Goal: Task Accomplishment & Management: Complete application form

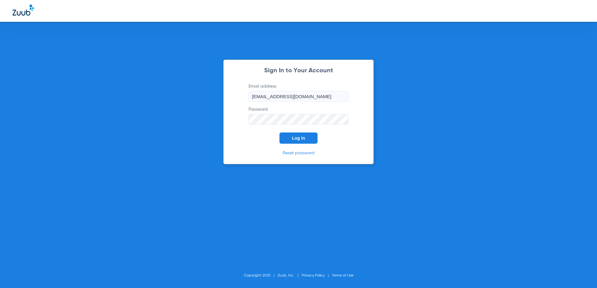
click at [301, 140] on span "Log In" at bounding box center [298, 138] width 13 height 5
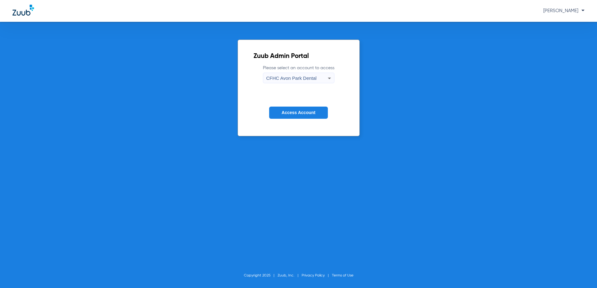
click at [285, 83] on div "CFHC Avon Park Dental" at bounding box center [296, 78] width 61 height 11
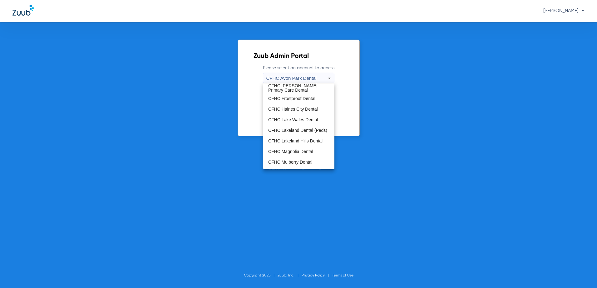
scroll to position [42, 0]
click at [296, 149] on span "CFHC Wauchula Primary Care Dental" at bounding box center [298, 153] width 61 height 9
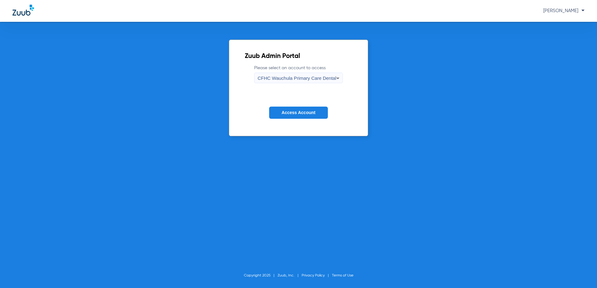
click at [302, 116] on button "Access Account" at bounding box center [298, 113] width 59 height 12
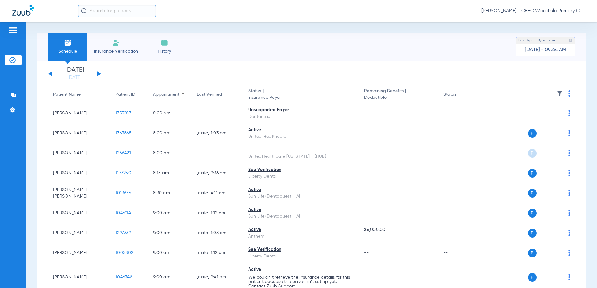
click at [97, 73] on div "[DATE] [DATE] [DATE] [DATE] [DATE] [DATE] [DATE] [DATE] [DATE] [DATE] [DATE] [D…" at bounding box center [74, 74] width 53 height 14
click at [99, 73] on button at bounding box center [99, 73] width 4 height 5
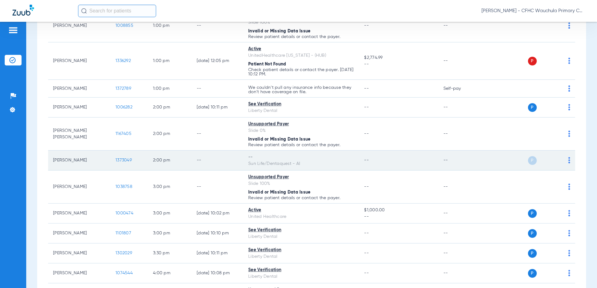
scroll to position [374, 0]
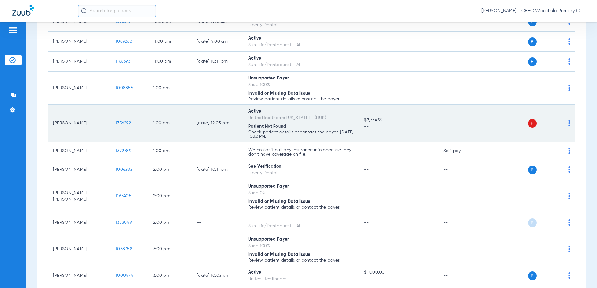
click at [122, 123] on span "1336292" at bounding box center [122, 123] width 15 height 4
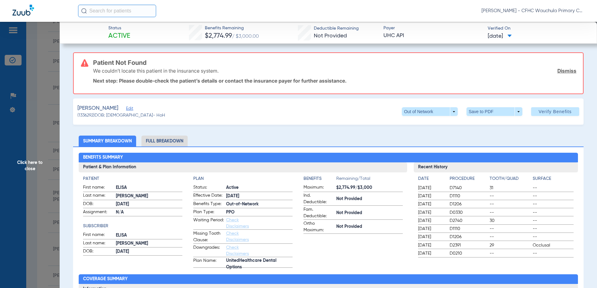
drag, startPoint x: 133, startPoint y: 109, endPoint x: 125, endPoint y: 109, distance: 8.1
click at [132, 109] on div "RIVERA, ELISA Edit" at bounding box center [121, 109] width 88 height 8
click at [126, 109] on span "Edit" at bounding box center [129, 109] width 6 height 6
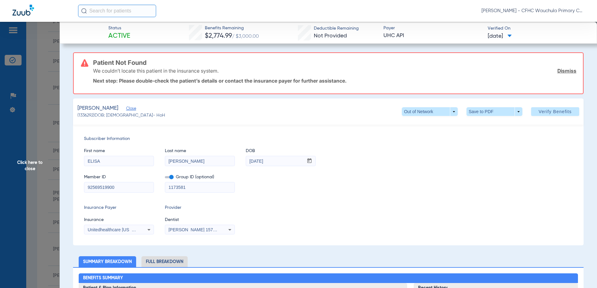
click at [171, 178] on span at bounding box center [169, 177] width 9 height 2
click at [165, 178] on input "checkbox" at bounding box center [165, 178] width 0 height 0
click at [179, 226] on div "[PERSON_NAME] 1578685491" at bounding box center [199, 229] width 69 height 7
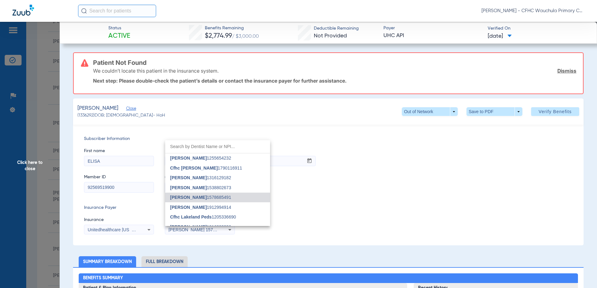
click at [371, 203] on div at bounding box center [298, 144] width 597 height 288
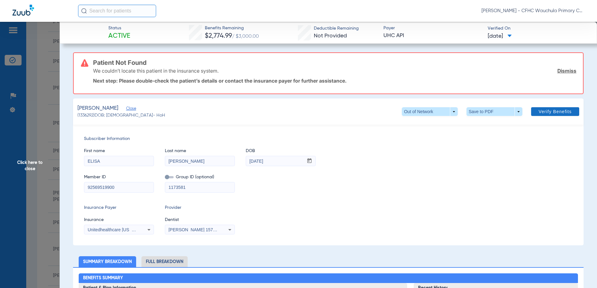
click at [552, 113] on span "Verify Benefits" at bounding box center [554, 111] width 33 height 5
click at [545, 111] on span "Verify Benefits" at bounding box center [554, 111] width 33 height 5
click at [545, 112] on span "Verify Benefits" at bounding box center [554, 111] width 33 height 5
click at [206, 183] on input "1173581" at bounding box center [199, 188] width 69 height 10
click at [167, 178] on span at bounding box center [169, 177] width 9 height 2
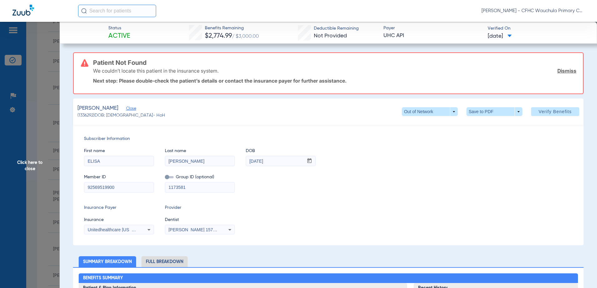
click at [165, 178] on input "checkbox" at bounding box center [165, 178] width 0 height 0
click at [167, 178] on span at bounding box center [169, 177] width 9 height 2
click at [165, 178] on input "checkbox" at bounding box center [165, 178] width 0 height 0
drag, startPoint x: 191, startPoint y: 223, endPoint x: 189, endPoint y: 227, distance: 3.9
click at [190, 223] on span "Dentist" at bounding box center [200, 220] width 70 height 7
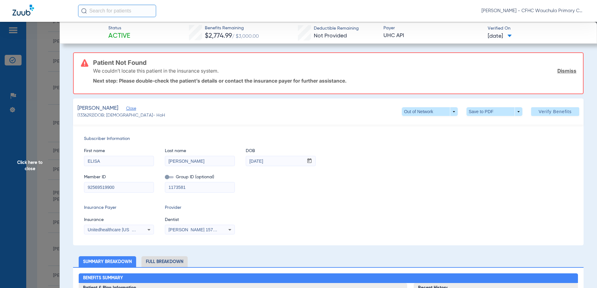
click at [189, 227] on div "[PERSON_NAME] 1578685491" at bounding box center [199, 229] width 69 height 7
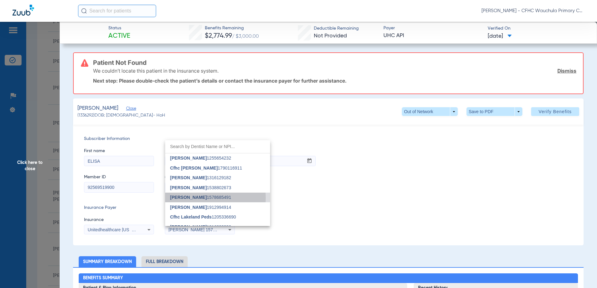
click at [198, 198] on span "Richard Cocchieri" at bounding box center [188, 197] width 37 height 5
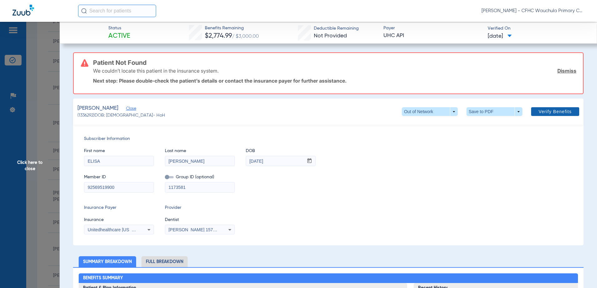
click at [546, 112] on span "Verify Benefits" at bounding box center [554, 111] width 33 height 5
click at [562, 70] on link "Dismiss" at bounding box center [566, 71] width 19 height 6
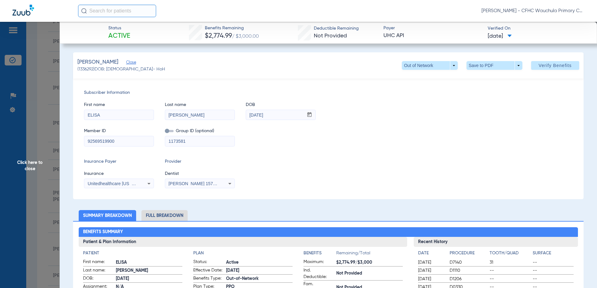
click at [48, 124] on span "Click here to close" at bounding box center [30, 166] width 60 height 288
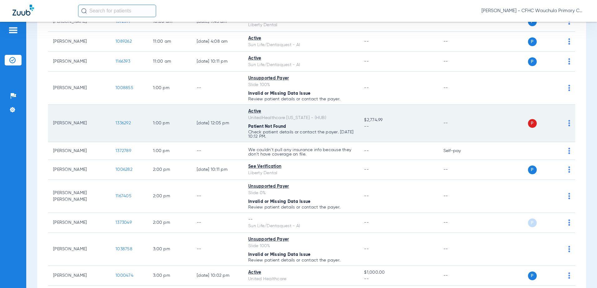
click at [125, 124] on span "1336292" at bounding box center [122, 123] width 15 height 4
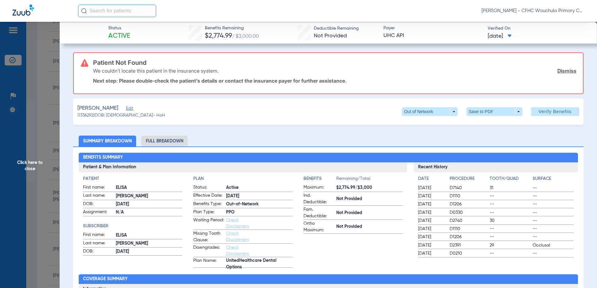
click at [126, 110] on span "Edit" at bounding box center [129, 109] width 6 height 6
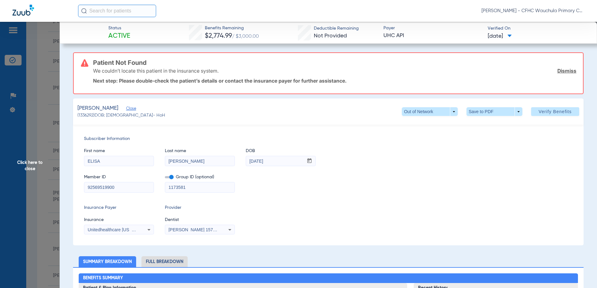
click at [169, 178] on span at bounding box center [169, 177] width 9 height 2
click at [165, 178] on input "checkbox" at bounding box center [165, 178] width 0 height 0
click at [553, 115] on span at bounding box center [555, 111] width 48 height 15
click at [551, 116] on span at bounding box center [555, 111] width 48 height 15
click at [550, 116] on span at bounding box center [555, 111] width 48 height 15
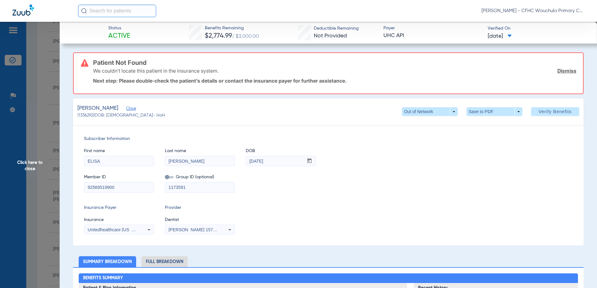
click at [123, 232] on span "Unitedhealthcare [US_STATE] - (Hub)" at bounding box center [124, 229] width 73 height 5
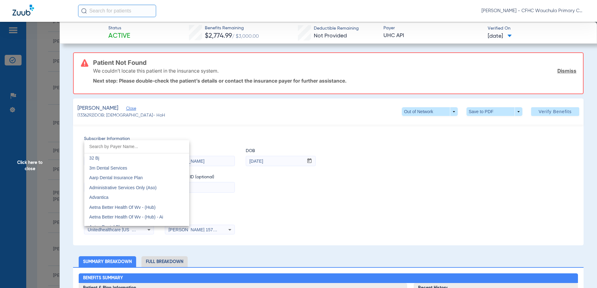
scroll to position [4007, 0]
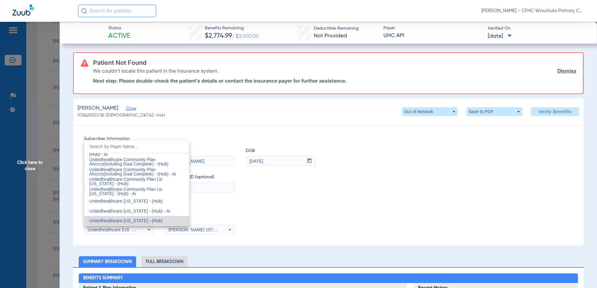
click at [126, 221] on span "Unitedhealthcare [US_STATE] - (Hub)" at bounding box center [125, 220] width 73 height 5
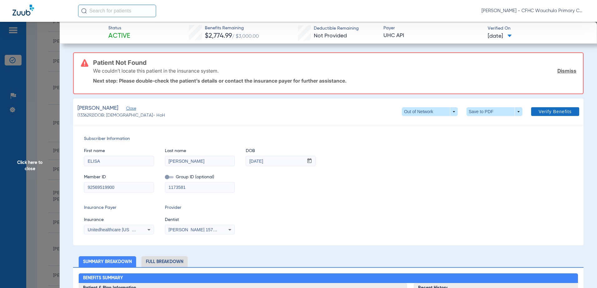
click at [548, 110] on span "Verify Benefits" at bounding box center [554, 111] width 33 height 5
click at [564, 72] on link "Dismiss" at bounding box center [566, 71] width 19 height 6
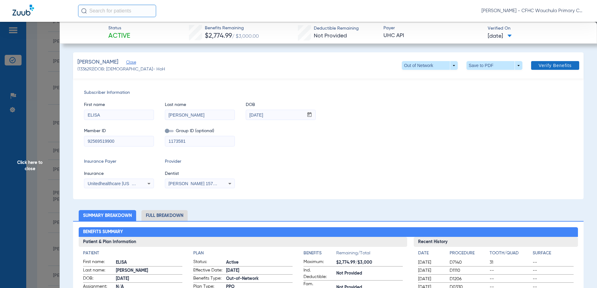
click at [540, 71] on span at bounding box center [555, 65] width 48 height 15
click at [542, 66] on span "Verify Benefits" at bounding box center [554, 65] width 33 height 5
drag, startPoint x: 542, startPoint y: 66, endPoint x: 535, endPoint y: 63, distance: 6.6
click at [542, 65] on span "Verify Benefits" at bounding box center [554, 65] width 33 height 5
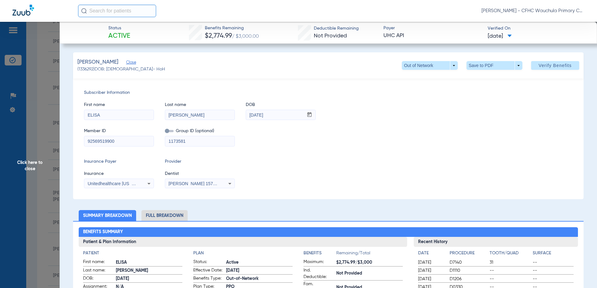
click at [134, 143] on input "92569519900" at bounding box center [118, 141] width 69 height 10
click at [549, 68] on span "Verify Benefits" at bounding box center [554, 65] width 33 height 5
click at [132, 139] on input "925695199" at bounding box center [118, 141] width 69 height 10
type input "92569519900"
click at [545, 62] on span at bounding box center [555, 65] width 48 height 15
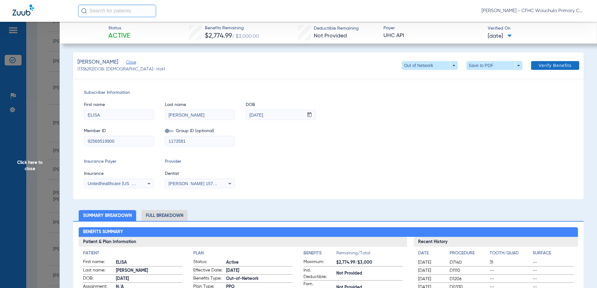
click at [545, 62] on span at bounding box center [555, 65] width 48 height 15
click at [544, 62] on span at bounding box center [555, 65] width 48 height 15
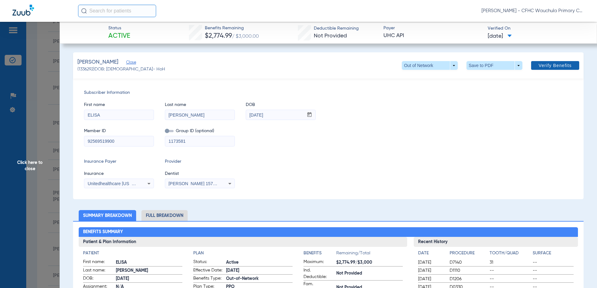
click at [541, 63] on button "Verify Benefits" at bounding box center [555, 65] width 48 height 9
drag, startPoint x: 45, startPoint y: 168, endPoint x: 52, endPoint y: 171, distance: 7.8
click at [46, 168] on span "Click here to close" at bounding box center [30, 166] width 60 height 288
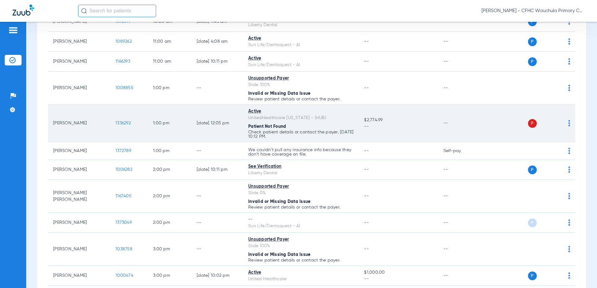
click at [123, 122] on span "1336292" at bounding box center [122, 123] width 15 height 4
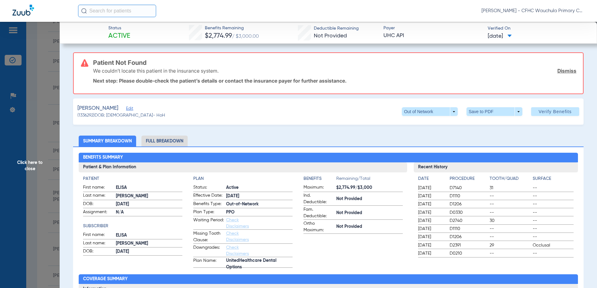
click at [126, 110] on span "Edit" at bounding box center [129, 109] width 6 height 6
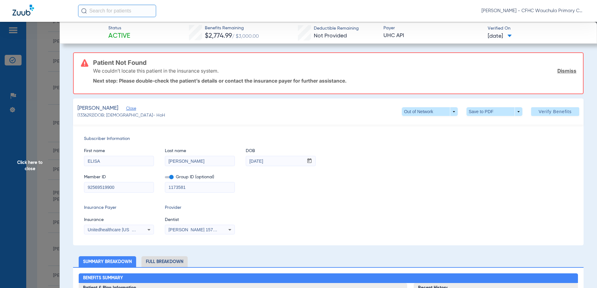
click at [168, 178] on span at bounding box center [169, 177] width 9 height 2
click at [165, 178] on input "checkbox" at bounding box center [165, 178] width 0 height 0
click at [538, 112] on span "Verify Benefits" at bounding box center [554, 111] width 33 height 5
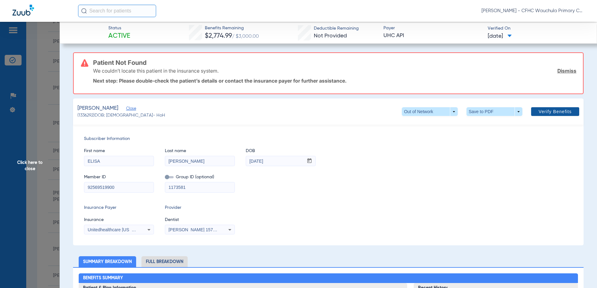
click at [538, 112] on span "Verify Benefits" at bounding box center [554, 111] width 33 height 5
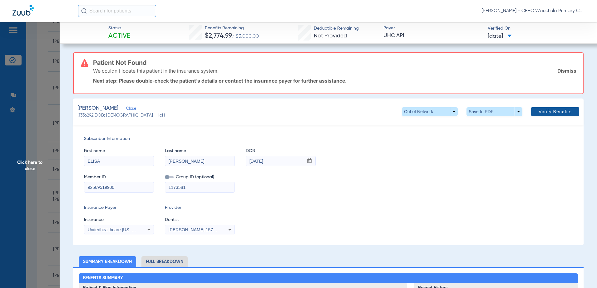
click at [538, 112] on span "Verify Benefits" at bounding box center [554, 111] width 33 height 5
click at [511, 34] on span "[DATE]" at bounding box center [499, 36] width 24 height 8
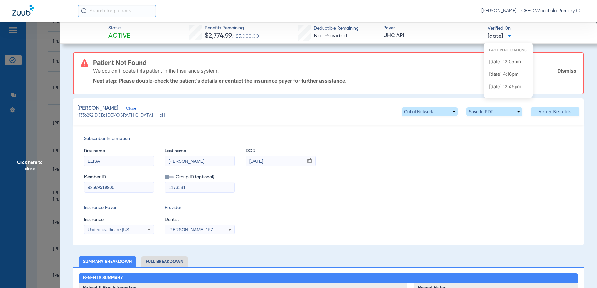
click at [512, 34] on div at bounding box center [298, 144] width 597 height 288
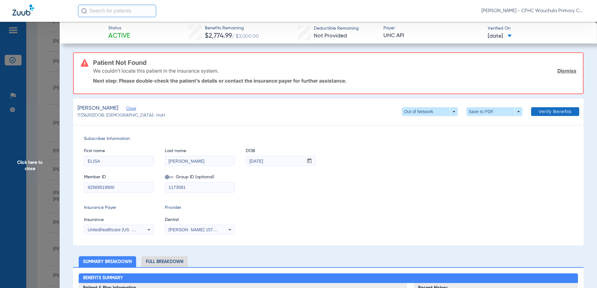
click at [545, 115] on span at bounding box center [555, 111] width 48 height 15
click at [546, 109] on span "Verify Benefits" at bounding box center [554, 111] width 33 height 5
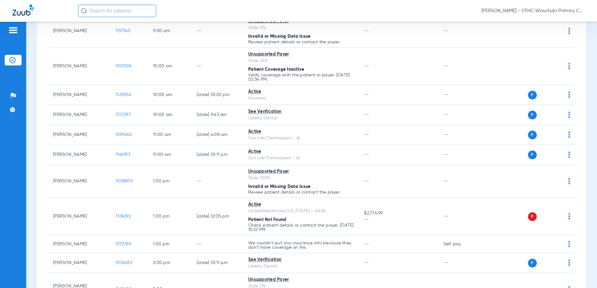
scroll to position [312, 0]
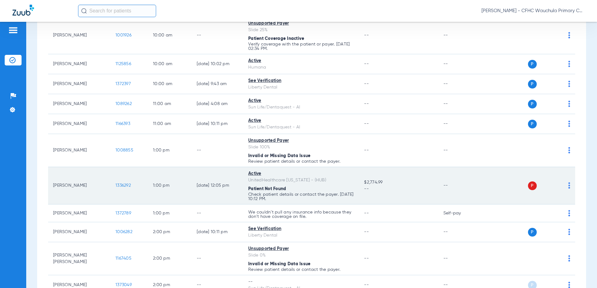
click at [116, 188] on span "1336292" at bounding box center [122, 185] width 15 height 4
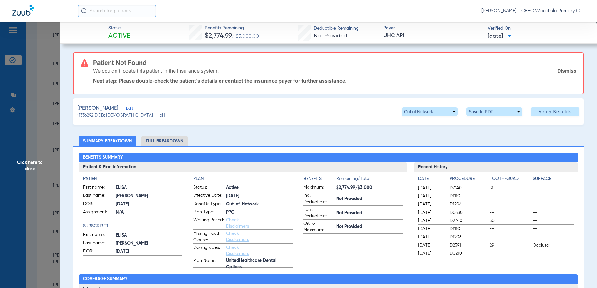
click at [126, 110] on span "Edit" at bounding box center [129, 109] width 6 height 6
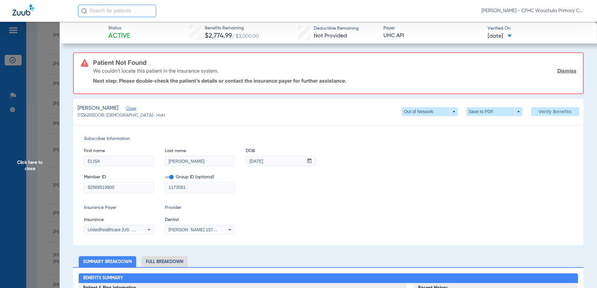
click at [171, 181] on mat-form-field "1173581" at bounding box center [200, 187] width 70 height 12
click at [172, 178] on span at bounding box center [169, 177] width 9 height 2
click at [165, 178] on input "checkbox" at bounding box center [165, 178] width 0 height 0
click at [540, 114] on span "Verify Benefits" at bounding box center [554, 111] width 33 height 5
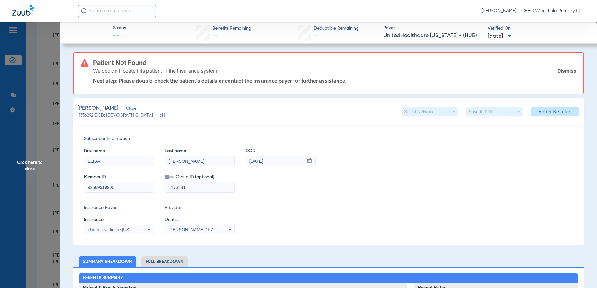
drag, startPoint x: 67, startPoint y: 165, endPoint x: 72, endPoint y: 164, distance: 4.5
click at [45, 154] on span "Click here to close" at bounding box center [30, 166] width 60 height 288
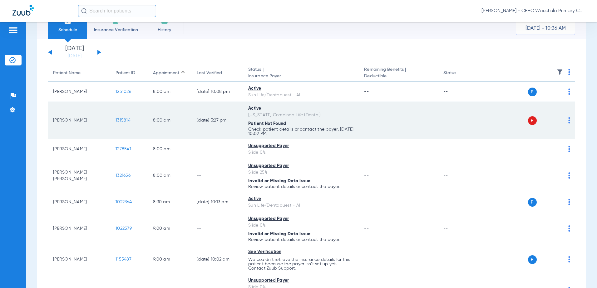
scroll to position [0, 0]
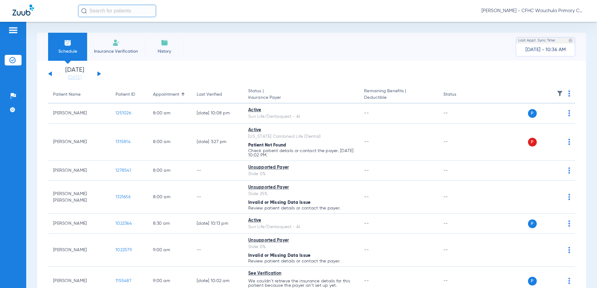
click at [50, 76] on div "[DATE] [DATE] [DATE] [DATE] [DATE] [DATE] [DATE] [DATE] [DATE] [DATE] [DATE] [D…" at bounding box center [74, 74] width 53 height 14
click at [48, 75] on div "[DATE] [DATE] [DATE] [DATE] [DATE] [DATE] [DATE] [DATE] [DATE] [DATE] [DATE] [D…" at bounding box center [74, 74] width 53 height 14
click at [49, 74] on button at bounding box center [50, 73] width 4 height 5
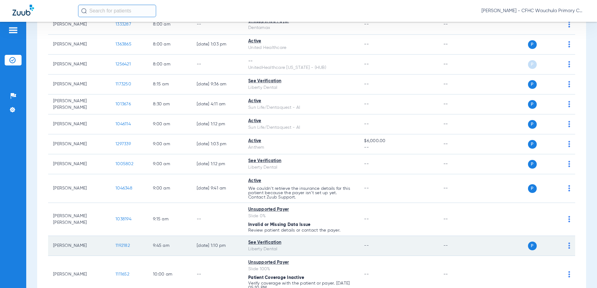
scroll to position [125, 0]
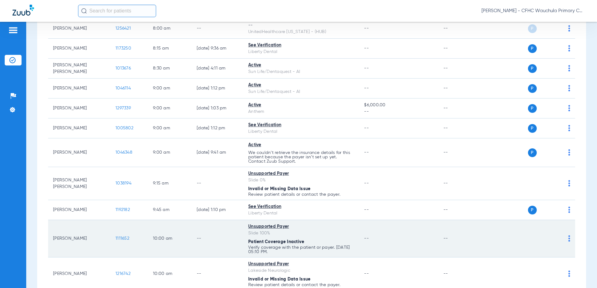
click at [122, 237] on span "1111652" at bounding box center [122, 239] width 14 height 4
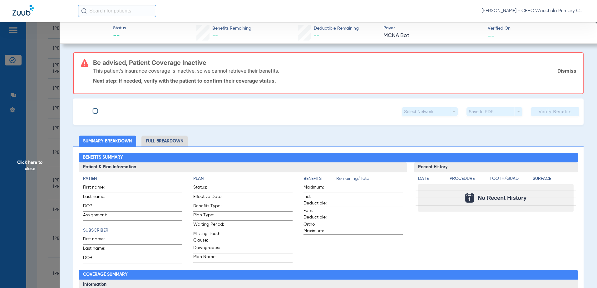
type input "[PERSON_NAME]"
type input "[DATE]"
type input "9509876682"
type input "100 SELF PAY"
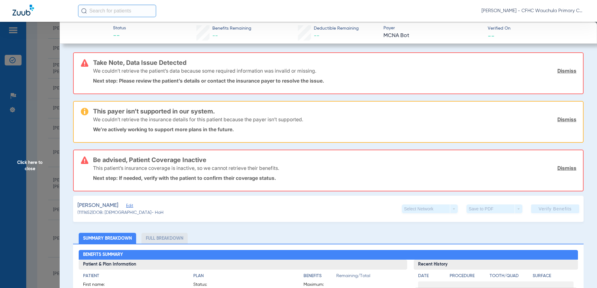
click at [132, 205] on span "Edit" at bounding box center [129, 207] width 6 height 6
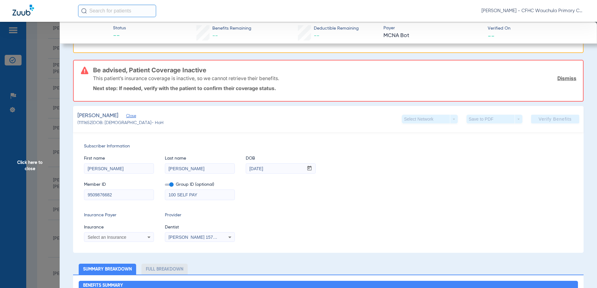
scroll to position [94, 0]
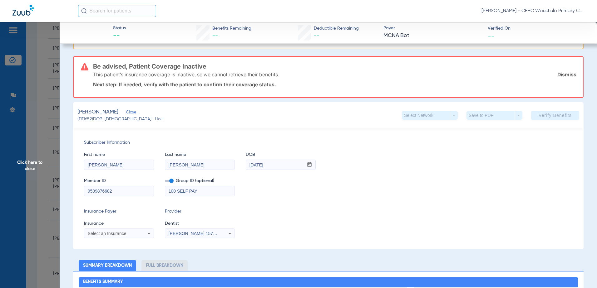
click at [169, 182] on span at bounding box center [169, 181] width 9 height 2
click at [165, 182] on input "checkbox" at bounding box center [165, 182] width 0 height 0
drag, startPoint x: 129, startPoint y: 192, endPoint x: 37, endPoint y: 187, distance: 92.8
type input "9480101434"
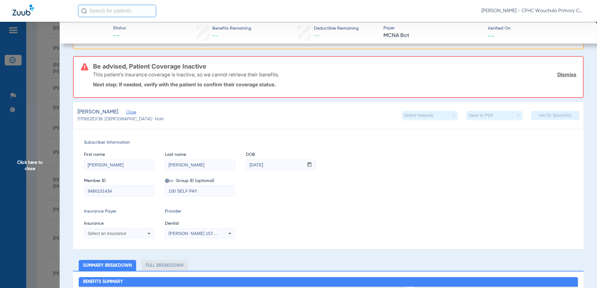
click at [121, 225] on span "Insurance" at bounding box center [119, 224] width 70 height 7
click at [121, 234] on span "Select an Insurance" at bounding box center [107, 233] width 39 height 5
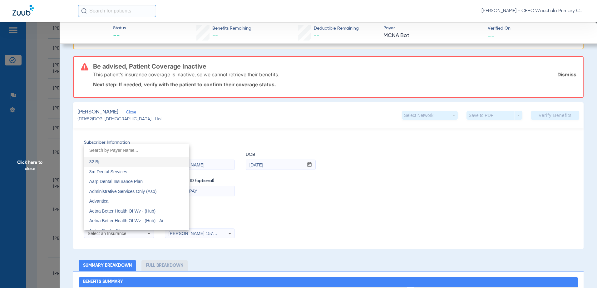
click at [154, 153] on input "dropdown search" at bounding box center [136, 150] width 105 height 13
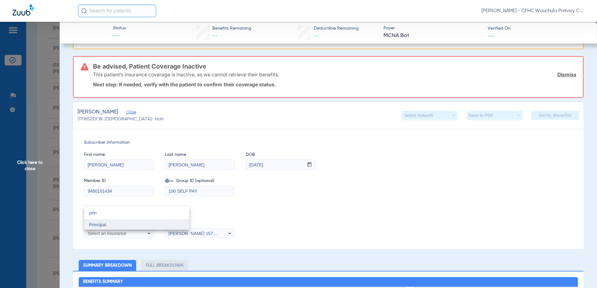
type input "prin"
click at [154, 227] on mat-option "Principal" at bounding box center [136, 225] width 105 height 10
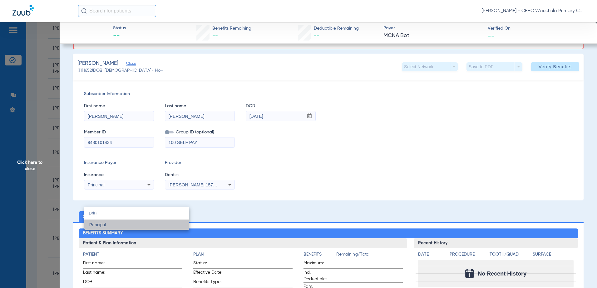
scroll to position [45, 0]
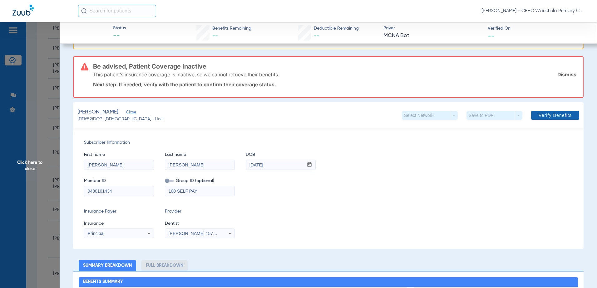
click at [539, 116] on span "Verify Benefits" at bounding box center [554, 115] width 33 height 5
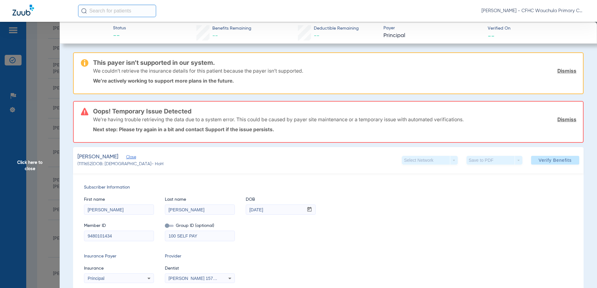
scroll to position [31, 0]
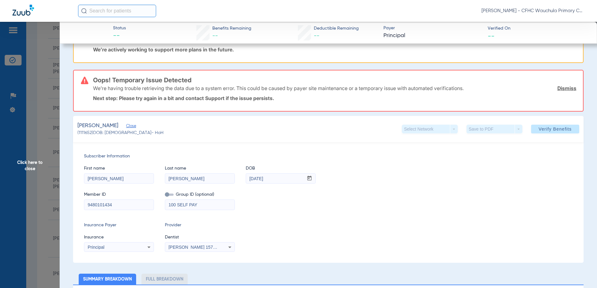
click at [157, 149] on div "Subscriber Information First name [PERSON_NAME] Last name [PERSON_NAME] mm / dd…" at bounding box center [328, 202] width 510 height 121
drag, startPoint x: 123, startPoint y: 203, endPoint x: 78, endPoint y: 201, distance: 45.0
click at [77, 202] on div "Subscriber Information First name [PERSON_NAME] Last name [PERSON_NAME] mm / dd…" at bounding box center [328, 202] width 510 height 121
paste input
type input "948011434"
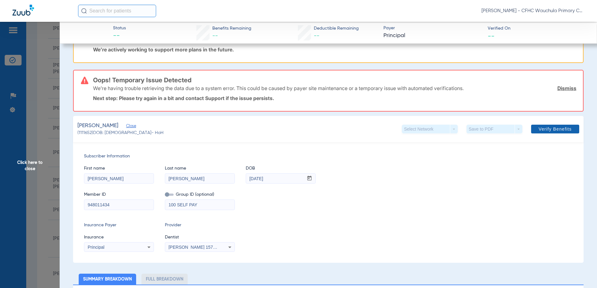
click at [547, 132] on span "Verify Benefits" at bounding box center [554, 129] width 33 height 5
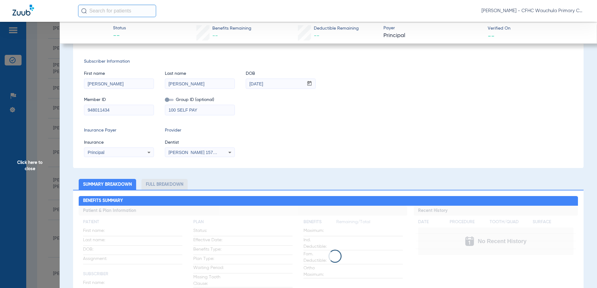
scroll to position [0, 0]
